Goal: Navigation & Orientation: Find specific page/section

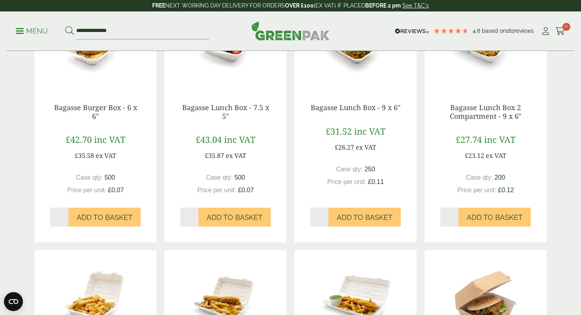
scroll to position [350, 0]
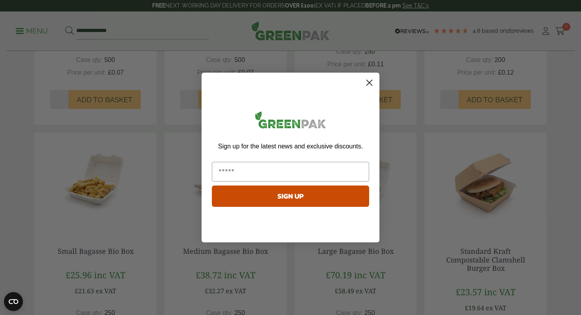
click at [371, 79] on circle "Close dialog" at bounding box center [369, 82] width 13 height 13
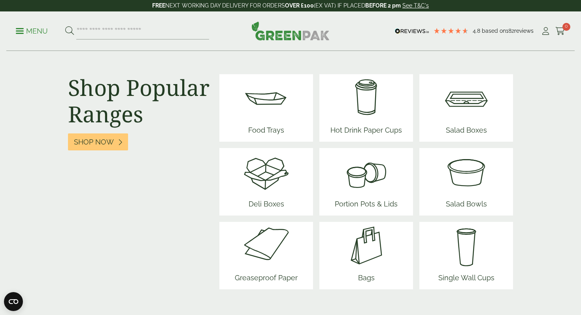
scroll to position [998, 0]
click at [282, 194] on img at bounding box center [266, 172] width 47 height 47
